Goal: Find specific page/section: Find specific page/section

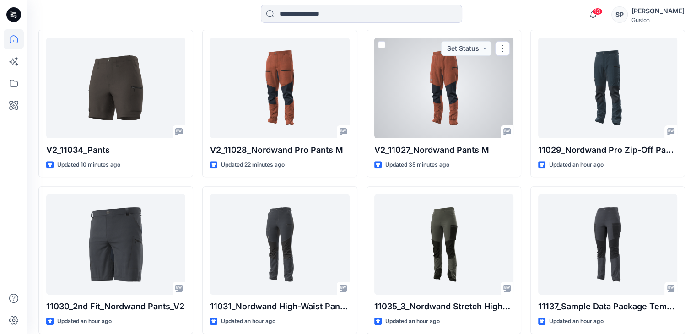
scroll to position [46, 0]
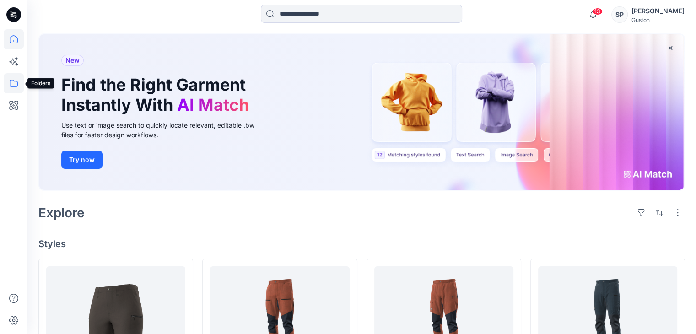
click at [13, 88] on icon at bounding box center [14, 83] width 20 height 20
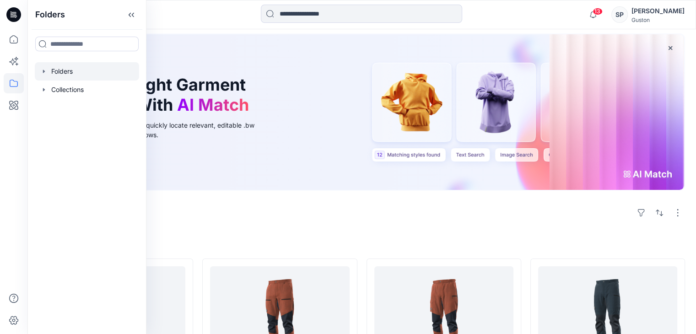
click at [53, 75] on div at bounding box center [87, 71] width 104 height 18
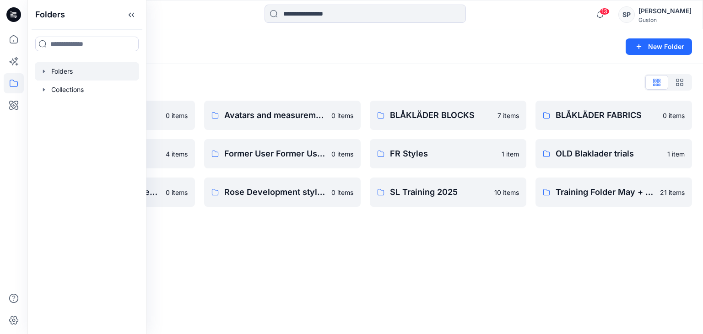
click at [420, 281] on div "Folders New Folder Folders List Avatar 0 items External Customers 4 items OLD B…" at bounding box center [365, 181] width 676 height 305
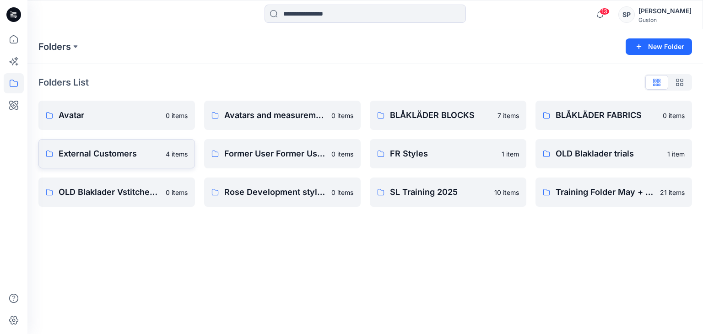
click at [119, 158] on p "External Customers" at bounding box center [110, 153] width 102 height 13
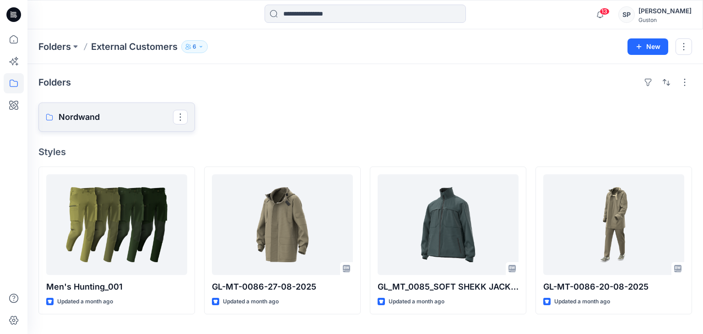
click at [103, 129] on link "Nordwand" at bounding box center [116, 117] width 157 height 29
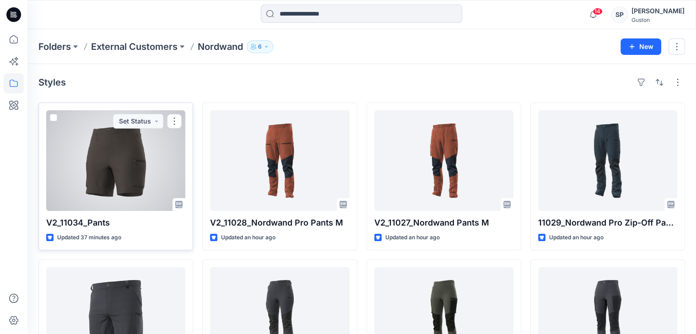
click at [129, 164] on div at bounding box center [115, 160] width 139 height 101
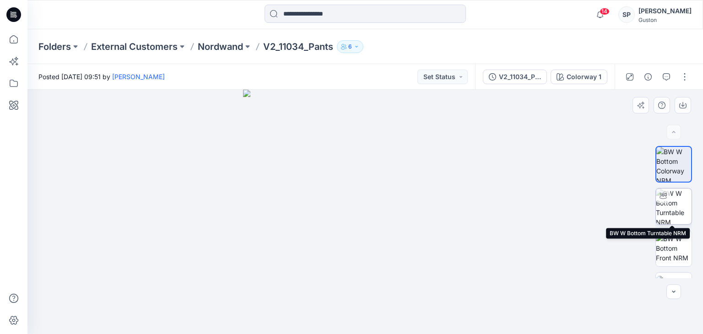
click at [672, 211] on img at bounding box center [674, 207] width 36 height 36
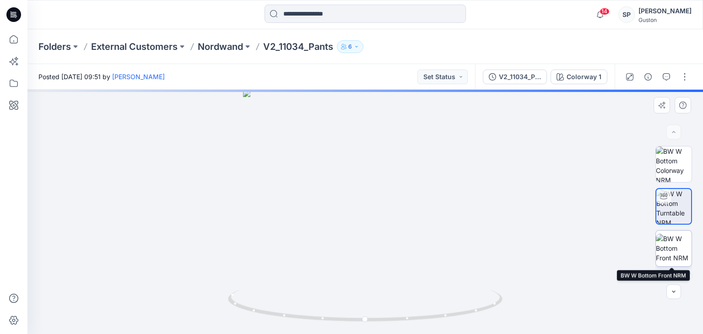
click at [673, 237] on img at bounding box center [674, 248] width 36 height 29
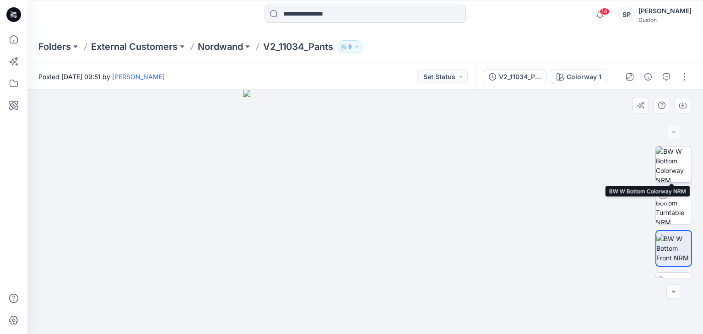
click at [673, 156] on img at bounding box center [674, 164] width 36 height 36
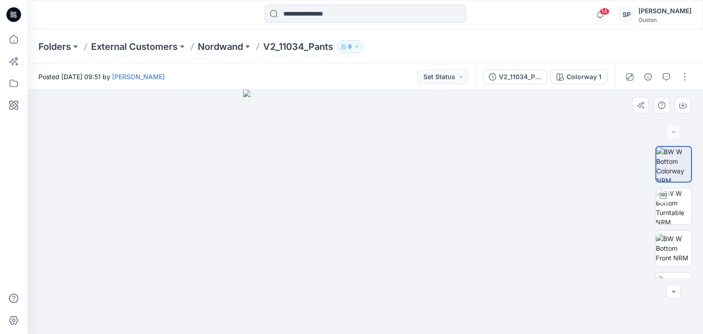
drag, startPoint x: 480, startPoint y: 180, endPoint x: 287, endPoint y: 216, distance: 196.0
click at [287, 216] on img at bounding box center [365, 212] width 244 height 244
drag, startPoint x: 391, startPoint y: 158, endPoint x: 391, endPoint y: 325, distance: 167.1
click at [391, 325] on img at bounding box center [365, 212] width 387 height 244
click at [678, 234] on img at bounding box center [674, 248] width 36 height 29
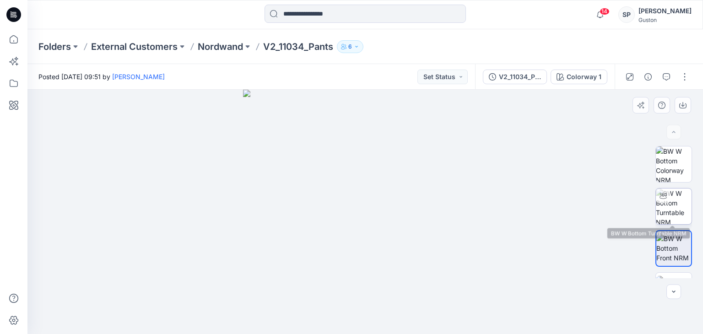
click at [670, 206] on img at bounding box center [674, 207] width 36 height 36
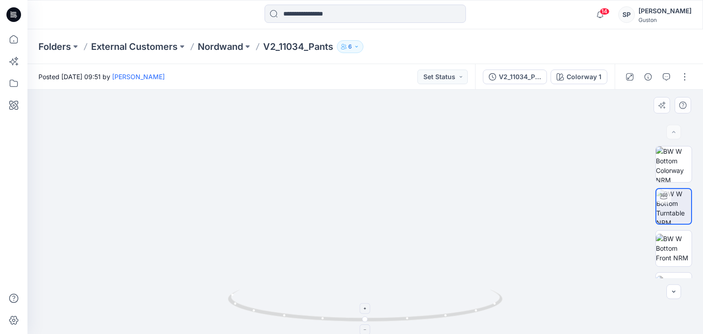
drag, startPoint x: 377, startPoint y: 143, endPoint x: 367, endPoint y: 301, distance: 158.3
click at [367, 301] on div at bounding box center [365, 212] width 676 height 244
click at [548, 246] on img at bounding box center [365, 196] width 622 height 275
drag, startPoint x: 365, startPoint y: 320, endPoint x: 578, endPoint y: 313, distance: 212.6
click at [578, 313] on div at bounding box center [365, 212] width 676 height 244
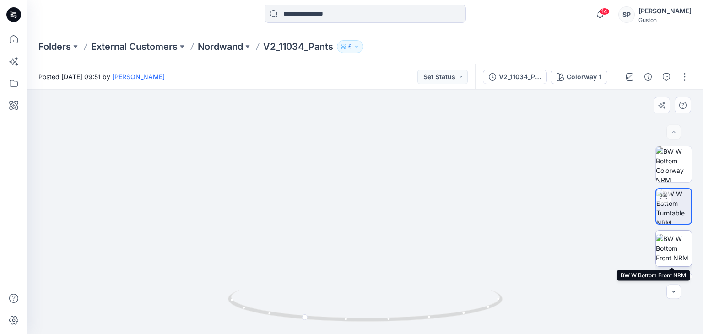
click at [670, 240] on img at bounding box center [674, 248] width 36 height 29
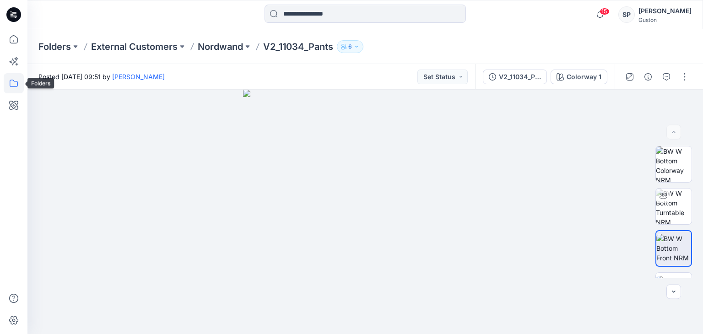
click at [21, 79] on icon at bounding box center [14, 83] width 20 height 20
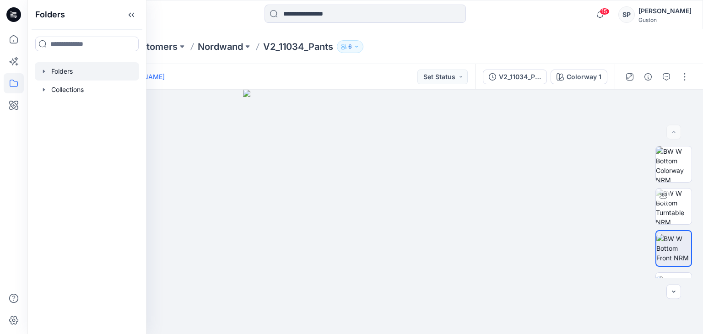
click at [44, 66] on div at bounding box center [87, 71] width 104 height 18
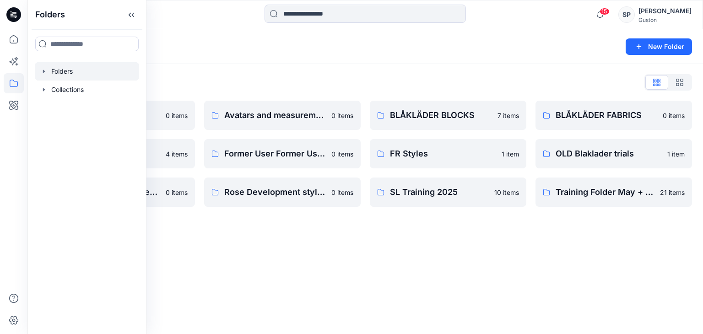
click at [383, 300] on div "Folders New Folder Folders List Avatar 0 items External Customers 4 items OLD B…" at bounding box center [365, 181] width 676 height 305
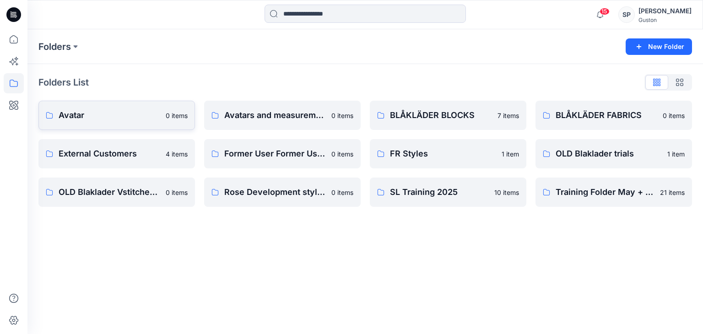
click at [122, 122] on link "Avatar 0 items" at bounding box center [116, 115] width 157 height 29
click at [282, 120] on p "Avatars and measurement lists" at bounding box center [275, 115] width 102 height 13
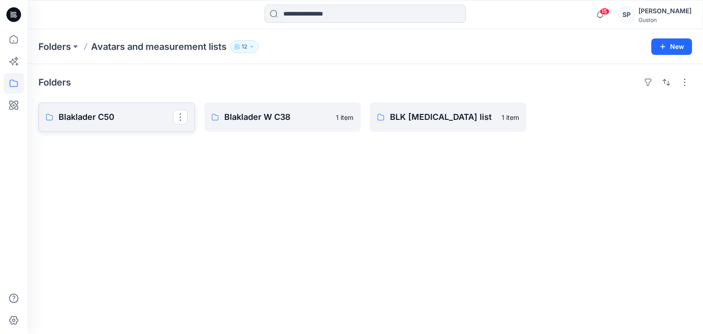
click at [105, 121] on p "Blaklader C50" at bounding box center [116, 117] width 114 height 13
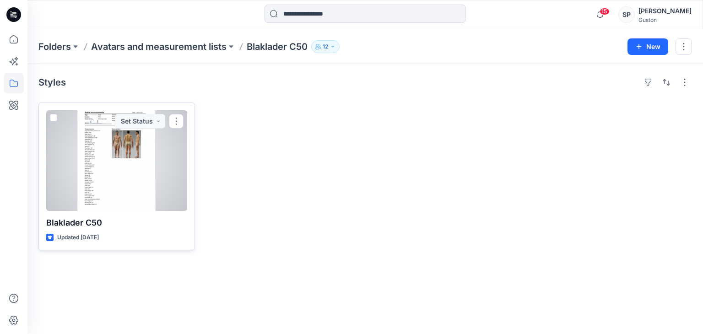
click at [154, 158] on div at bounding box center [116, 160] width 141 height 101
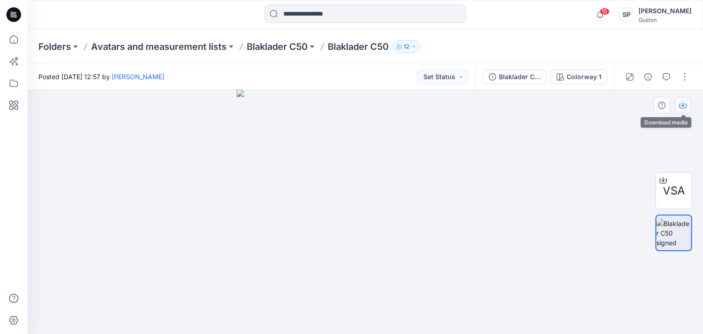
click at [689, 102] on button "button" at bounding box center [683, 105] width 16 height 16
